Goal: Download file/media

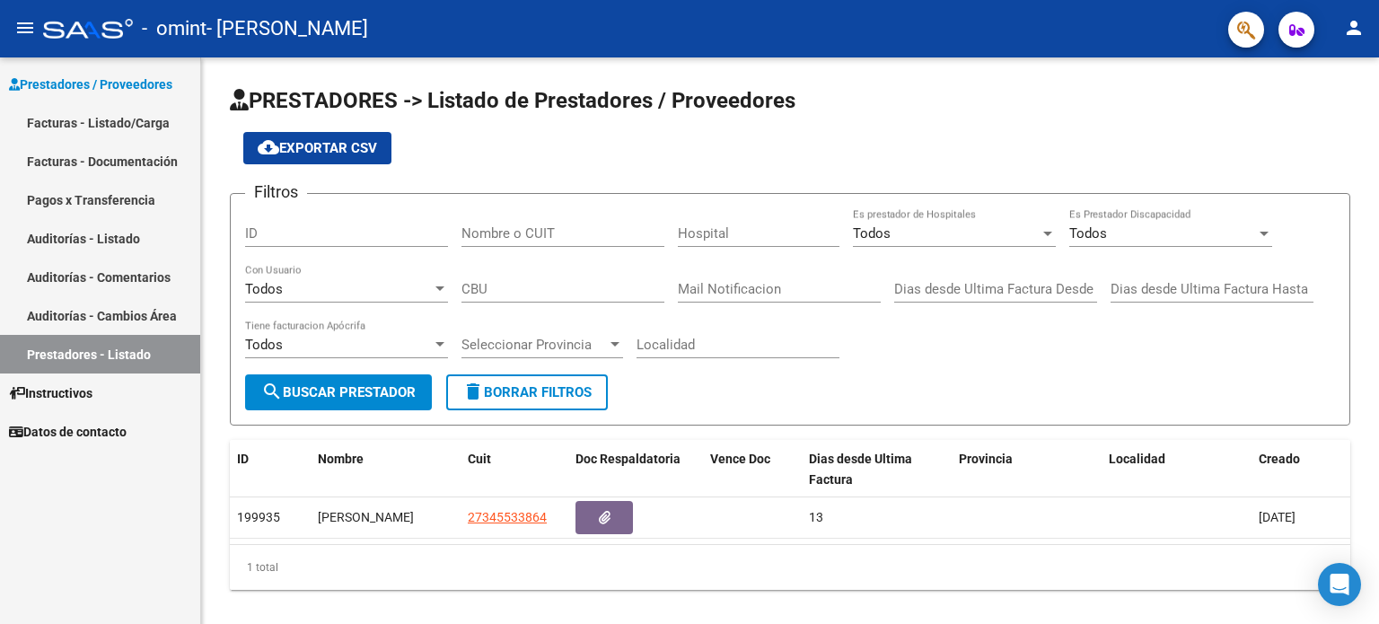
click at [122, 244] on link "Auditorías - Listado" at bounding box center [100, 238] width 200 height 39
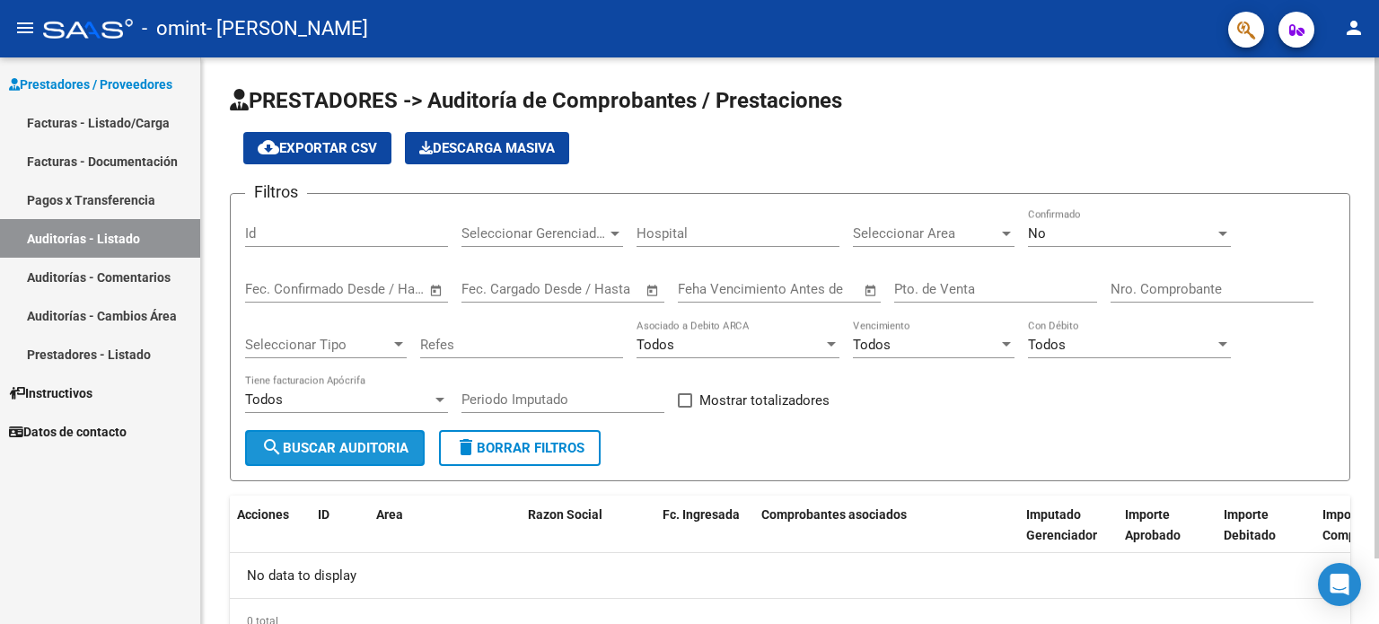
click at [305, 454] on button "search Buscar Auditoria" at bounding box center [335, 448] width 180 height 36
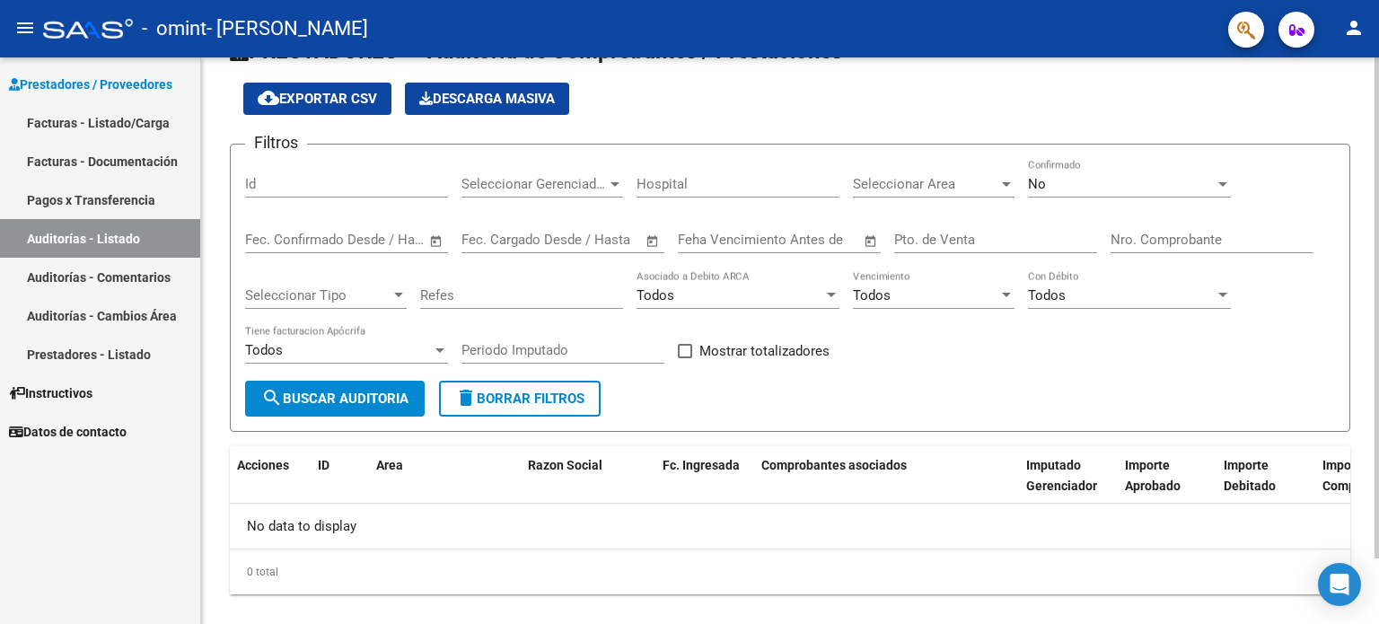
scroll to position [75, 0]
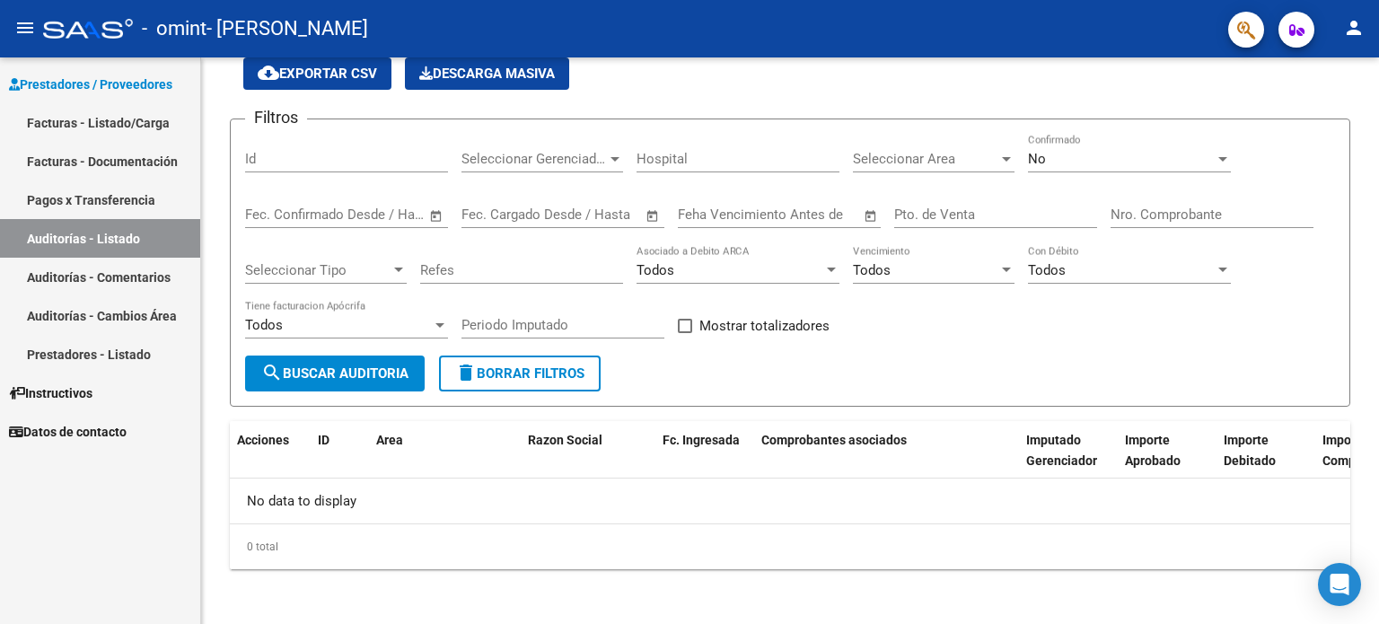
click at [145, 284] on link "Auditorías - Comentarios" at bounding box center [100, 277] width 200 height 39
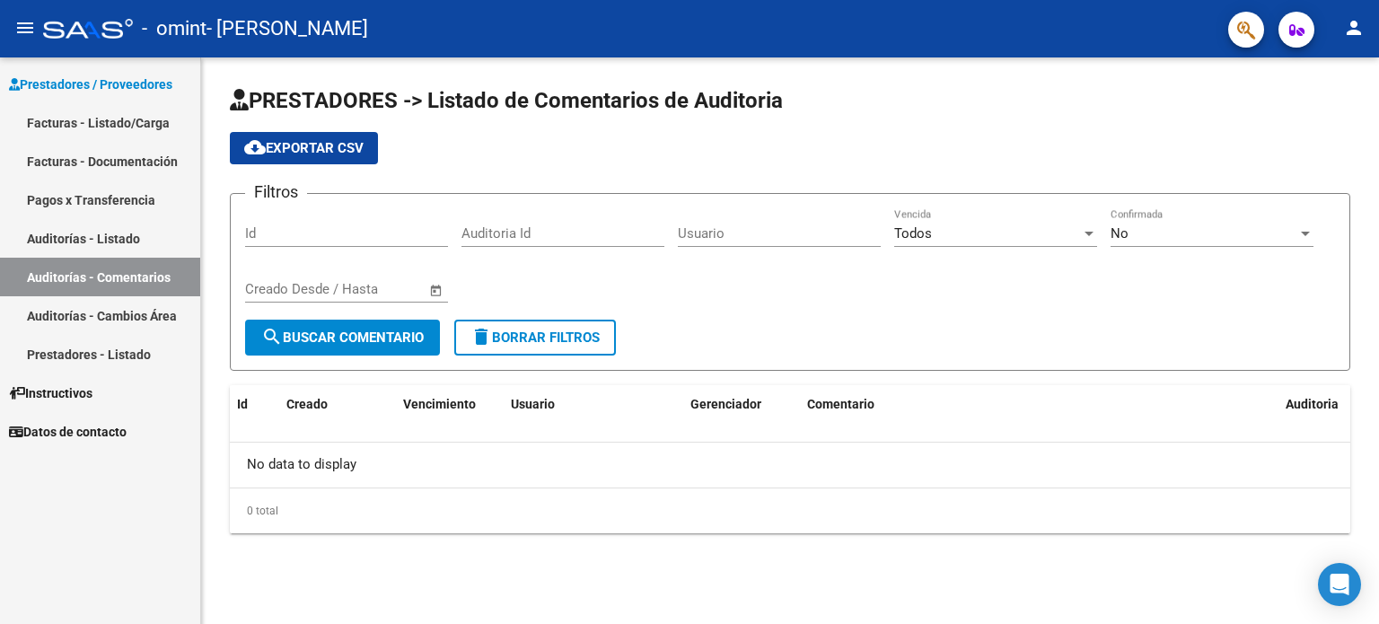
click at [133, 361] on link "Prestadores - Listado" at bounding box center [100, 354] width 200 height 39
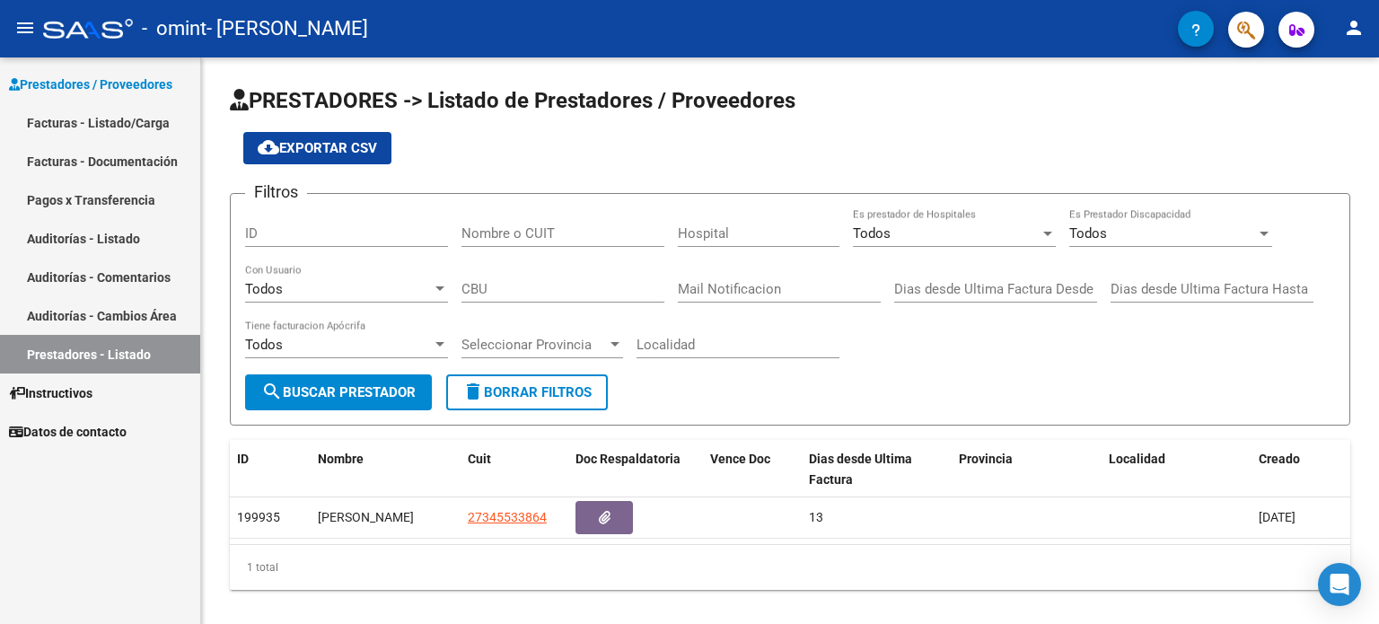
click at [145, 157] on link "Facturas - Documentación" at bounding box center [100, 161] width 200 height 39
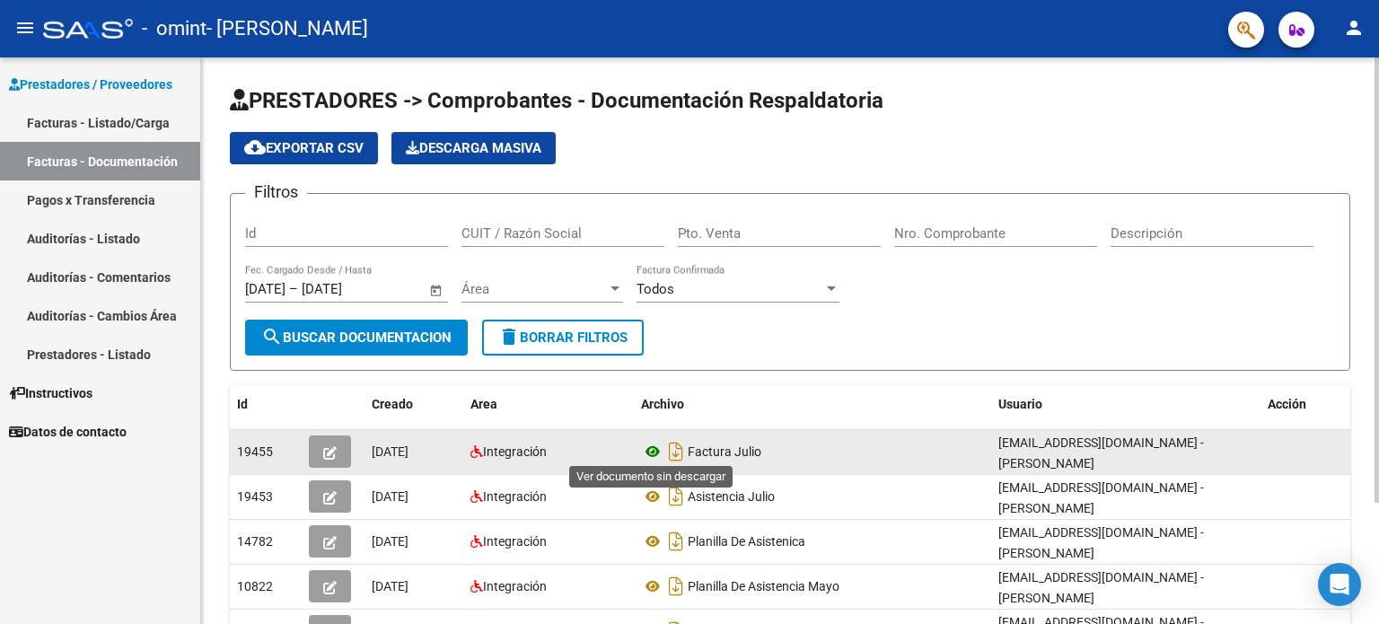
click at [653, 443] on icon at bounding box center [652, 452] width 23 height 22
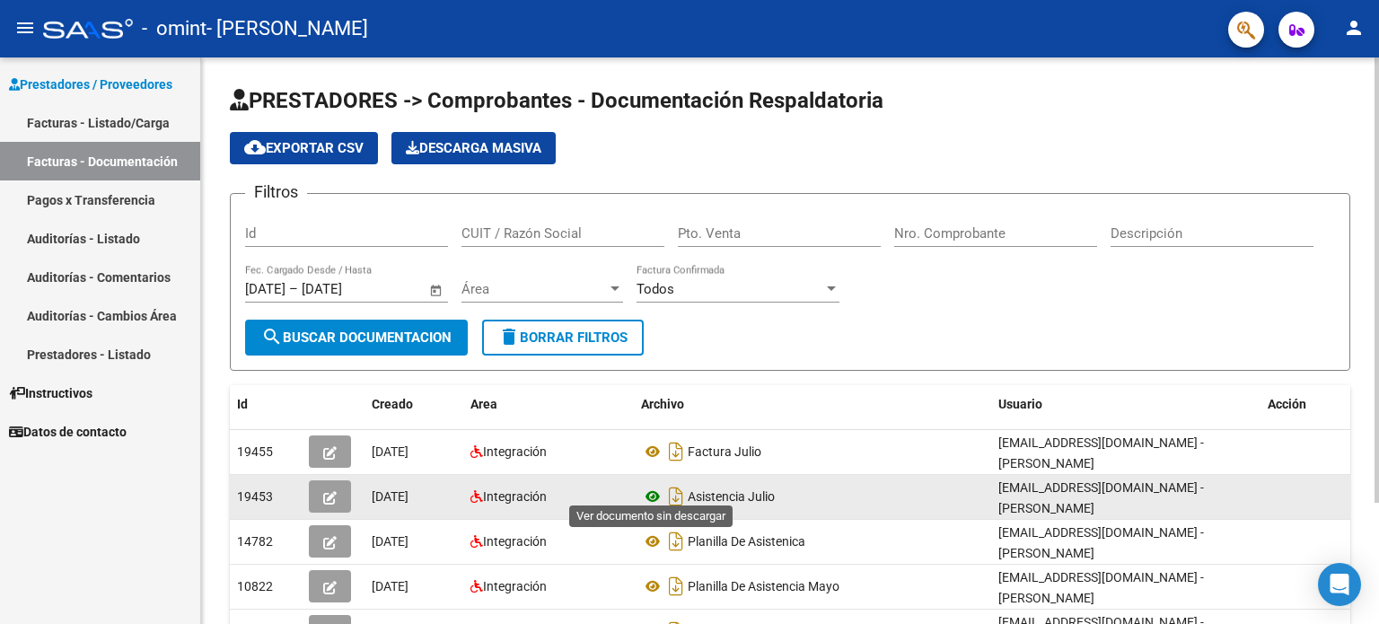
click at [653, 486] on icon at bounding box center [652, 497] width 23 height 22
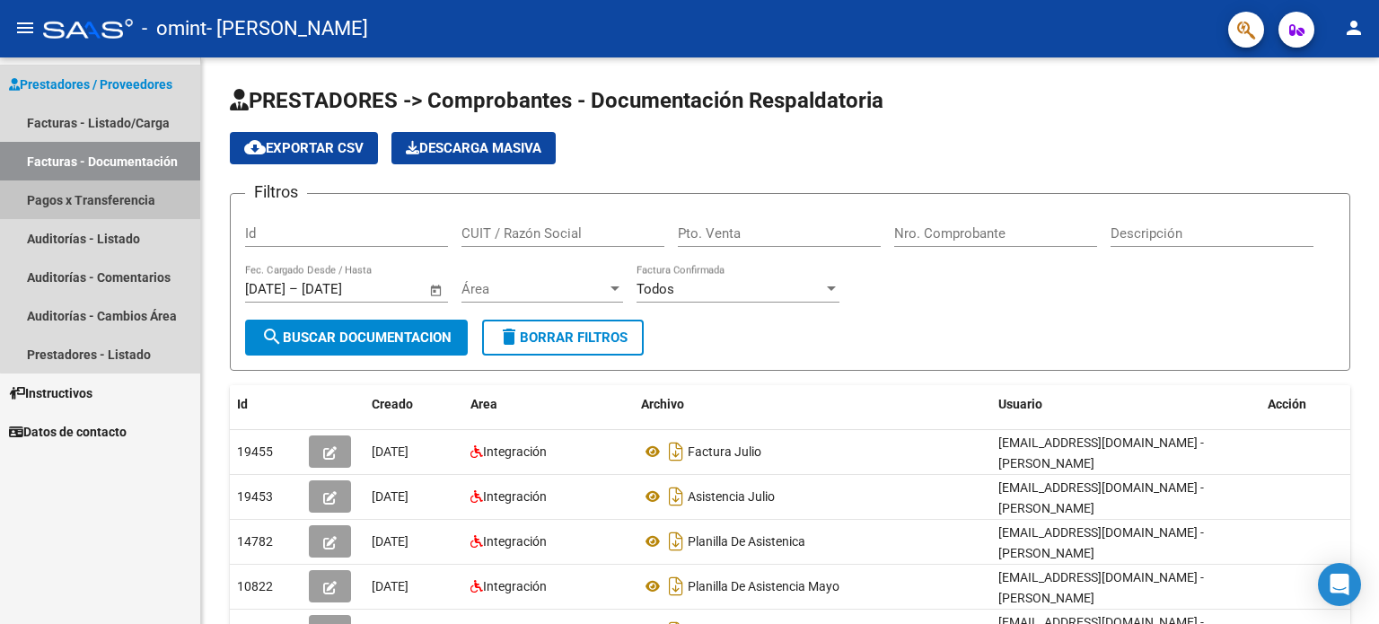
click at [145, 197] on link "Pagos x Transferencia" at bounding box center [100, 199] width 200 height 39
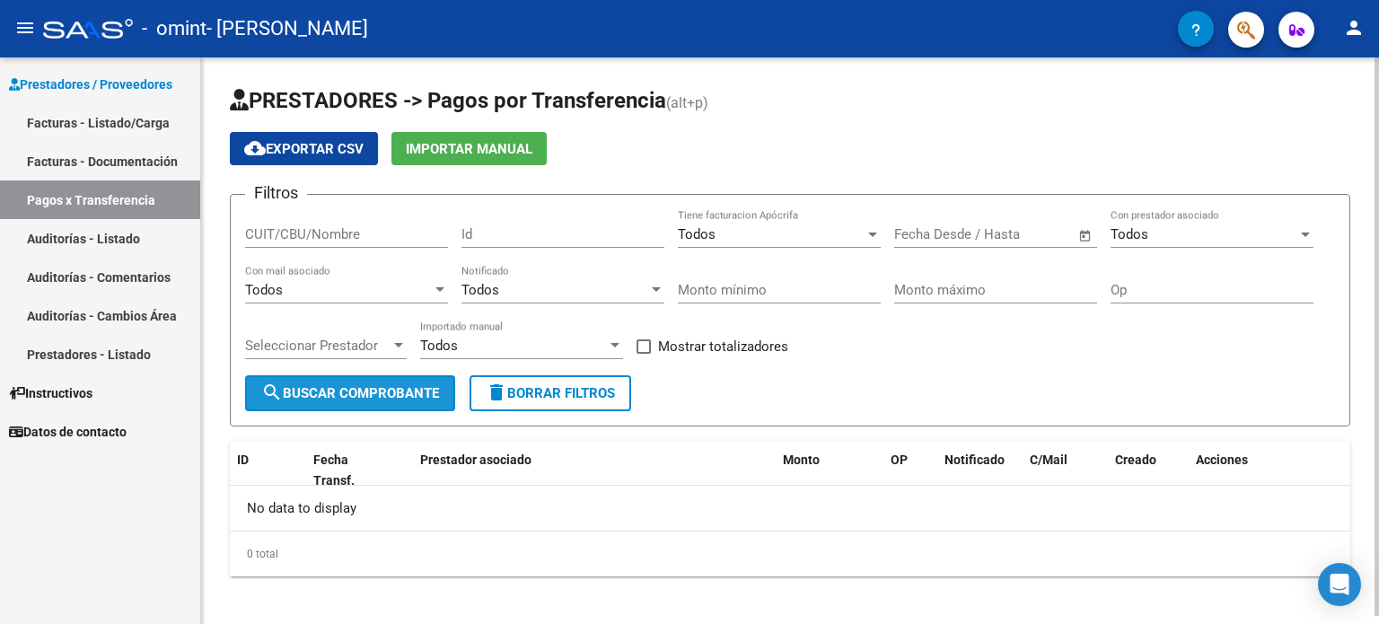
click at [365, 395] on span "search Buscar Comprobante" at bounding box center [350, 393] width 178 height 16
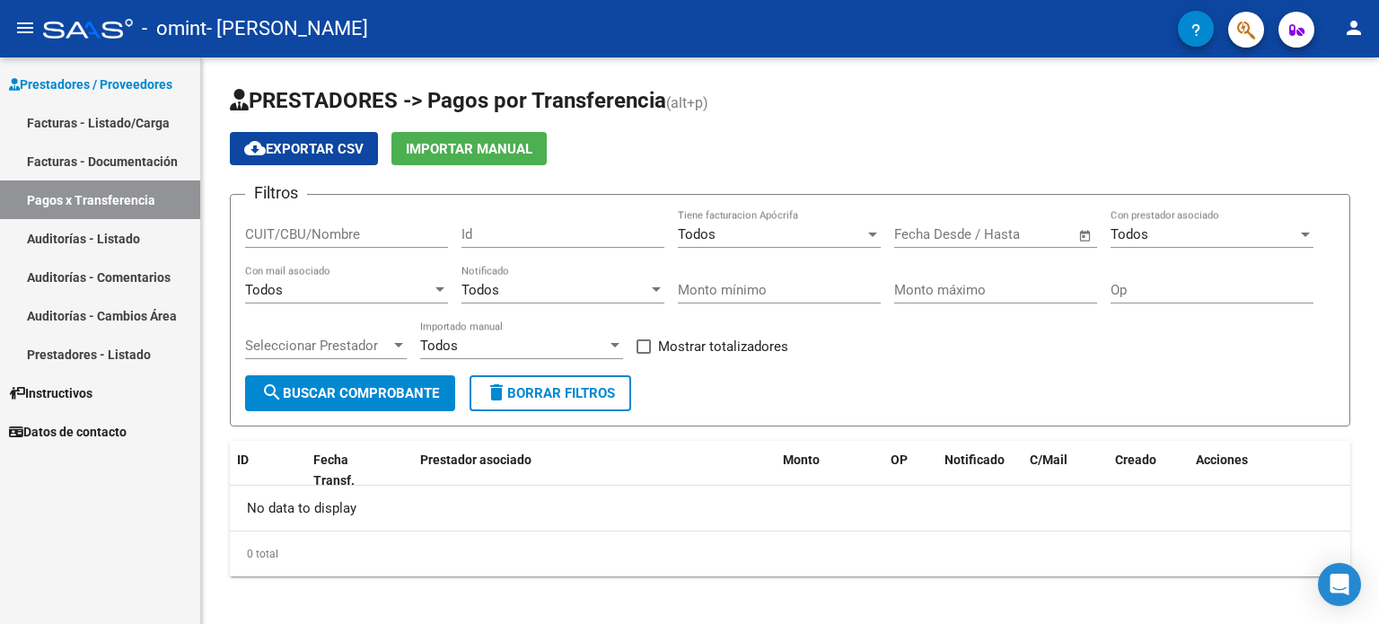
click at [148, 234] on link "Auditorías - Listado" at bounding box center [100, 238] width 200 height 39
